Goal: Task Accomplishment & Management: Complete application form

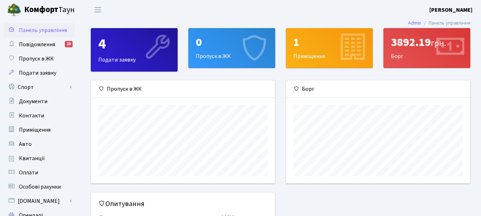
scroll to position [103, 184]
click at [218, 56] on div "0 Пропуск в ЖК" at bounding box center [232, 47] width 86 height 39
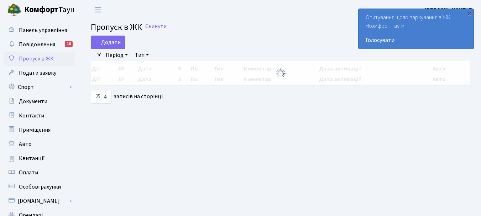
select select "25"
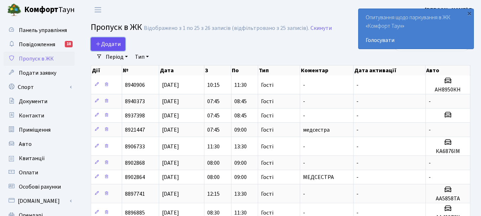
click at [111, 48] on link "Додати" at bounding box center [108, 44] width 35 height 14
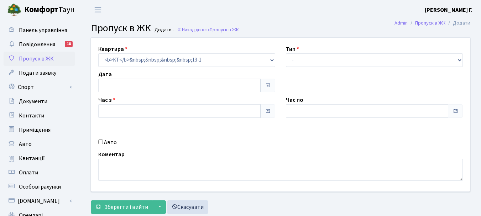
type input "[DATE]"
type input "11:45"
type input "12:45"
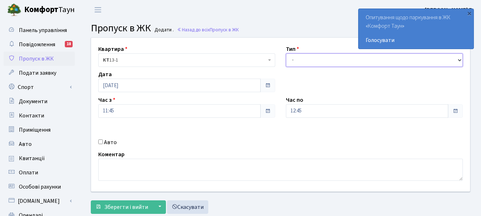
click at [460, 59] on select "- Доставка Таксі Гості Сервіс" at bounding box center [374, 60] width 177 height 14
select select "3"
click at [286, 53] on select "- Доставка Таксі Гості Сервіс" at bounding box center [374, 60] width 177 height 14
click at [101, 141] on input "Авто" at bounding box center [100, 142] width 5 height 5
checkbox input "true"
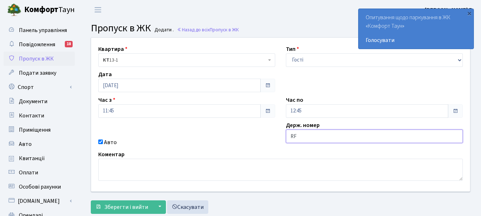
type input "R"
type input "КА2671РК"
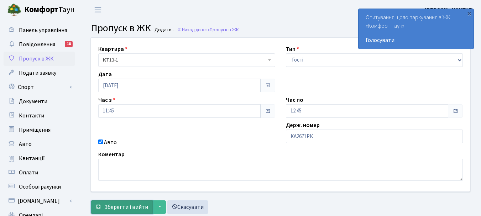
click at [126, 208] on span "Зберегти і вийти" at bounding box center [126, 207] width 44 height 8
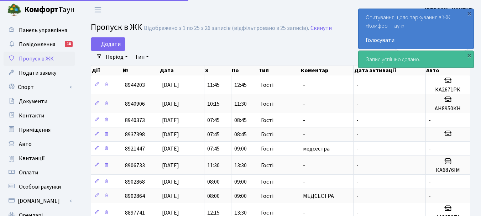
select select "25"
